Goal: Task Accomplishment & Management: Manage account settings

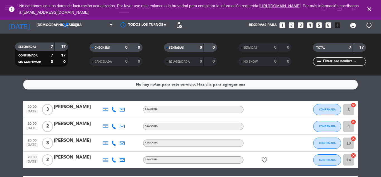
click at [370, 9] on icon "close" at bounding box center [369, 9] width 7 height 7
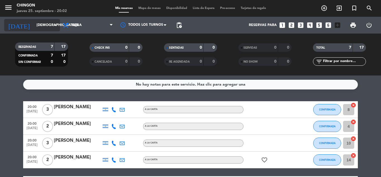
click at [38, 22] on input "[DEMOGRAPHIC_DATA][DATE]" at bounding box center [57, 24] width 47 height 9
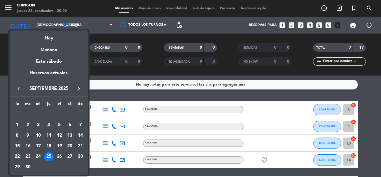
click at [58, 158] on div "26" at bounding box center [59, 156] width 9 height 9
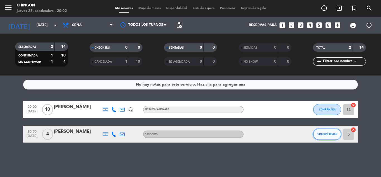
click at [324, 137] on button "SIN CONFIRMAR" at bounding box center [327, 133] width 28 height 11
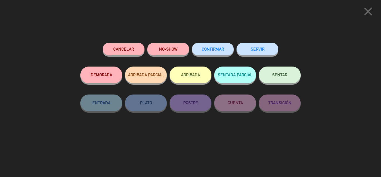
click at [214, 46] on button "CONFIRMAR" at bounding box center [213, 49] width 42 height 13
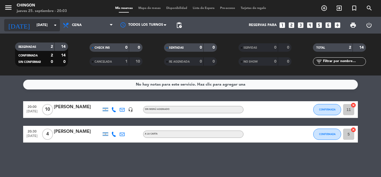
click at [36, 28] on input "[DATE]" at bounding box center [57, 24] width 47 height 9
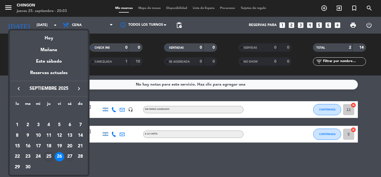
click at [71, 151] on td "27" at bounding box center [70, 156] width 11 height 11
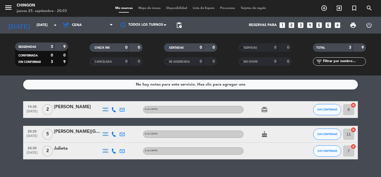
click at [264, 133] on icon "cake" at bounding box center [264, 134] width 7 height 7
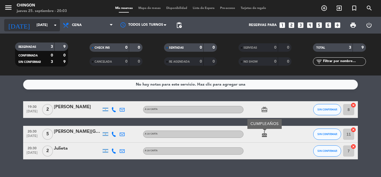
click at [34, 23] on input "[DATE]" at bounding box center [57, 24] width 47 height 9
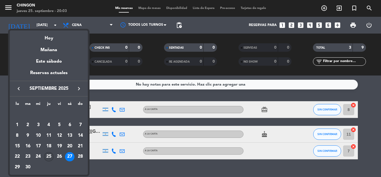
click at [50, 156] on div "25" at bounding box center [48, 156] width 9 height 9
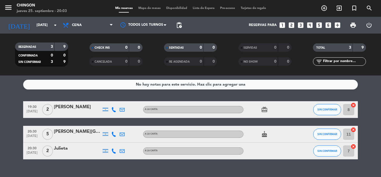
type input "[DEMOGRAPHIC_DATA][DATE]"
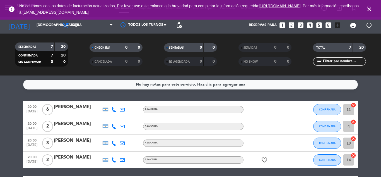
click at [371, 9] on icon "close" at bounding box center [369, 9] width 7 height 7
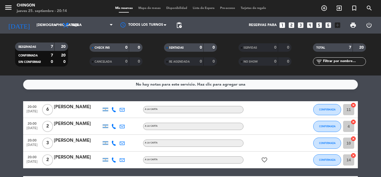
click at [147, 11] on div "menu Chingon [DATE] 25. septiembre - 20:14 Mis reservas Mapa de mesas Disponibi…" at bounding box center [190, 8] width 381 height 17
click at [150, 8] on span "Mapa de mesas" at bounding box center [150, 8] width 28 height 3
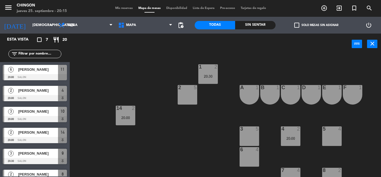
click at [115, 10] on span "Mis reservas" at bounding box center [123, 8] width 23 height 3
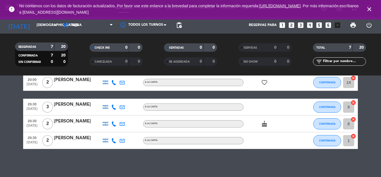
scroll to position [31, 0]
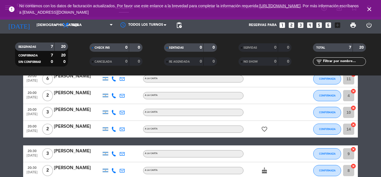
click at [115, 111] on icon at bounding box center [113, 112] width 5 height 5
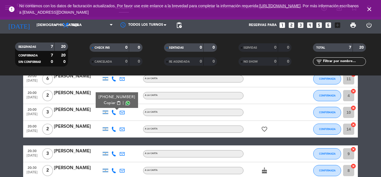
click at [112, 130] on icon at bounding box center [113, 128] width 5 height 5
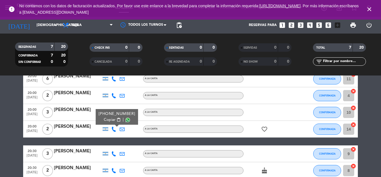
click at [114, 153] on icon at bounding box center [113, 153] width 5 height 5
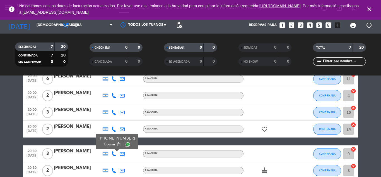
click at [114, 168] on icon at bounding box center [113, 170] width 5 height 5
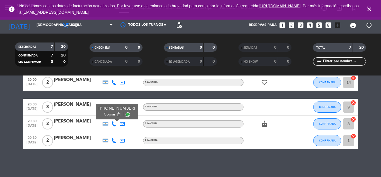
scroll to position [0, 0]
